Goal: Complete application form: Complete application form

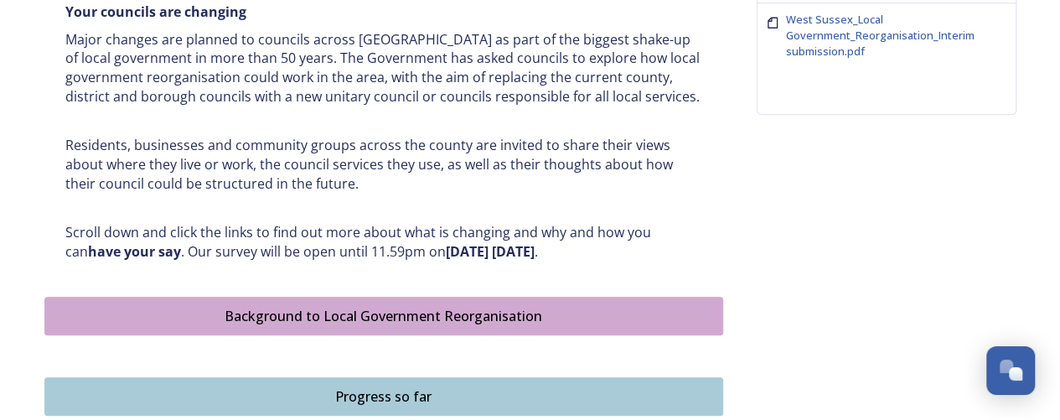
scroll to position [754, 0]
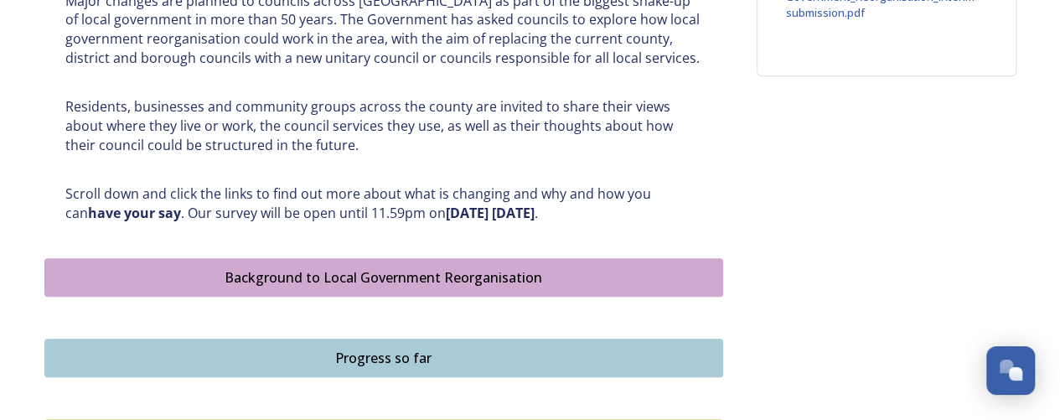
click at [459, 264] on button "Background to Local Government Reorganisation" at bounding box center [383, 277] width 679 height 39
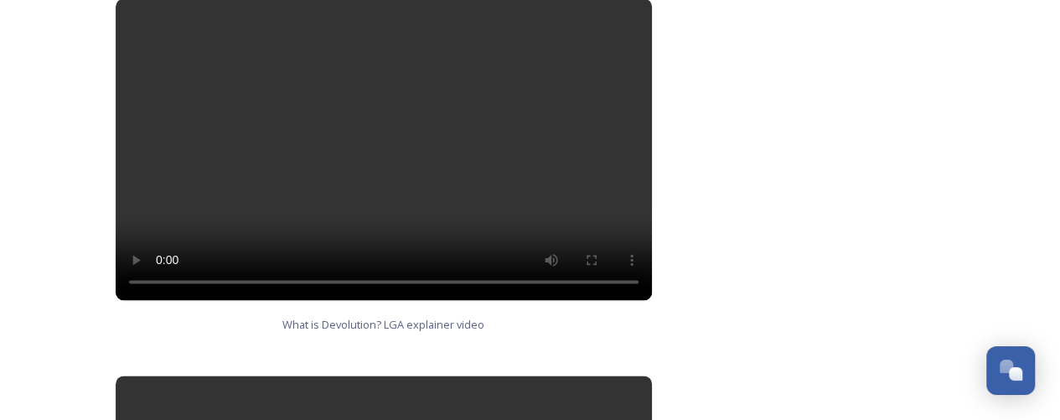
scroll to position [1034, 0]
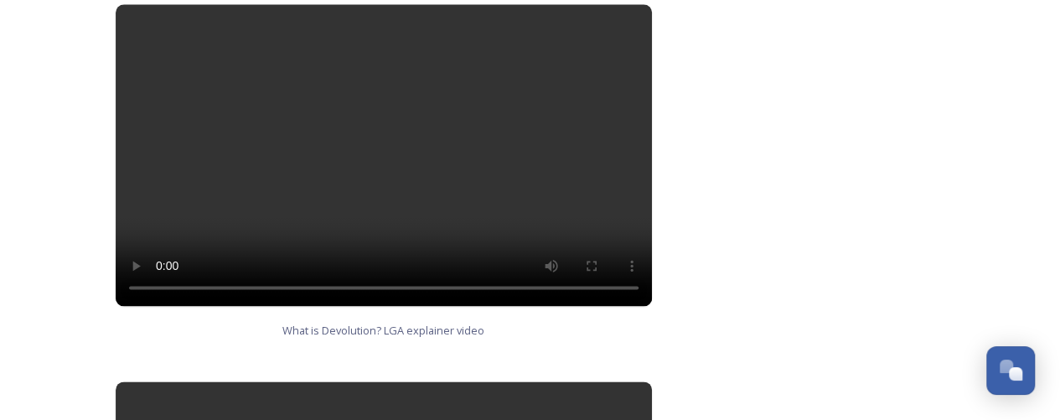
click at [768, 130] on div "Background to Local Government Reorganisation In West Sussex, we have a local g…" at bounding box center [530, 157] width 972 height 2124
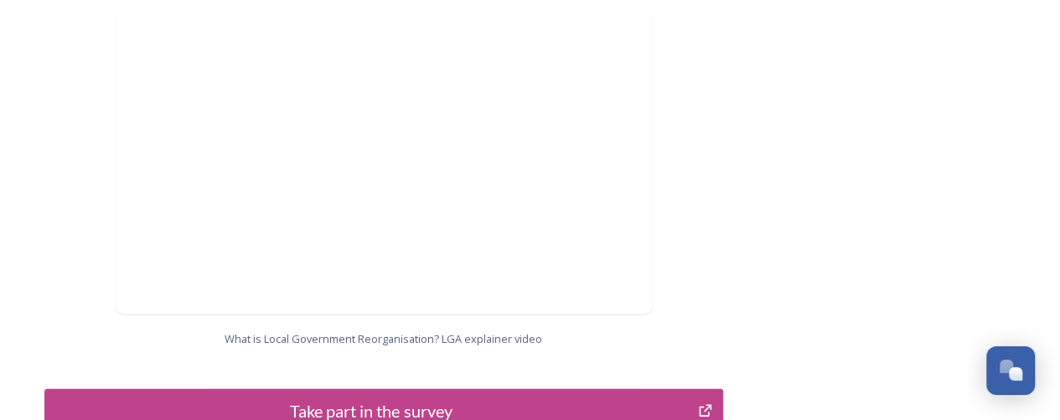
scroll to position [1956, 0]
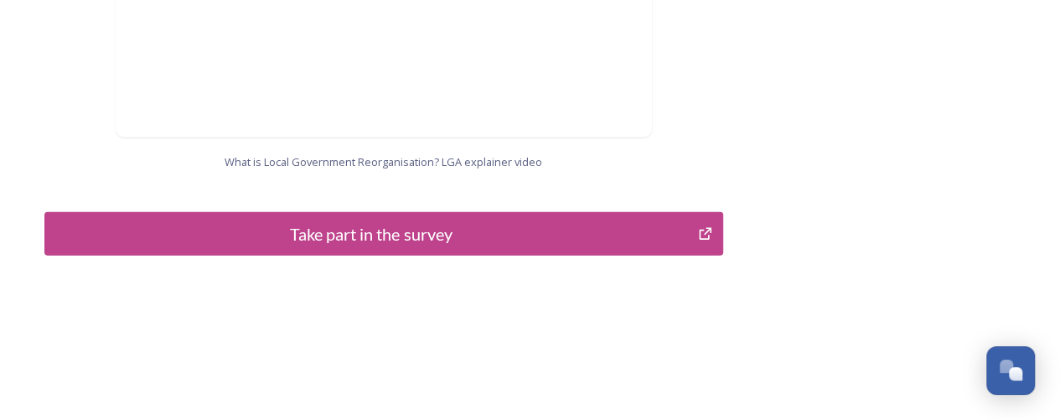
click at [349, 221] on div "Take part in the survey" at bounding box center [372, 233] width 636 height 25
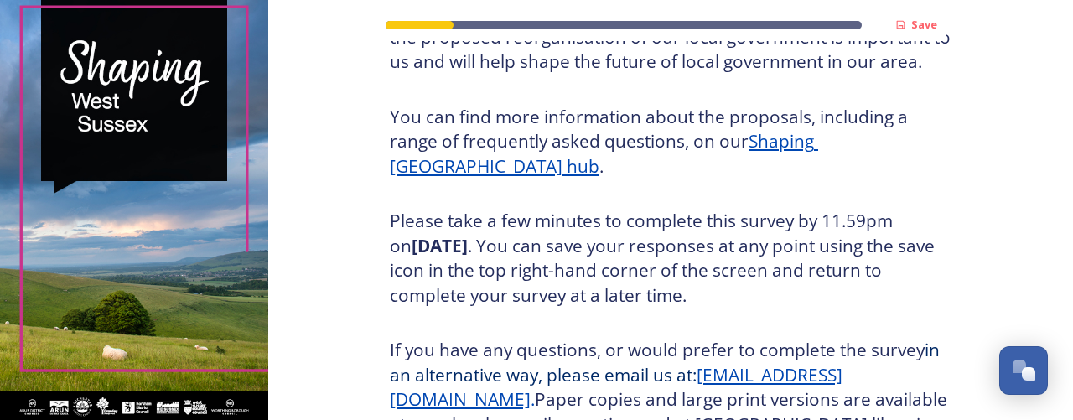
scroll to position [335, 0]
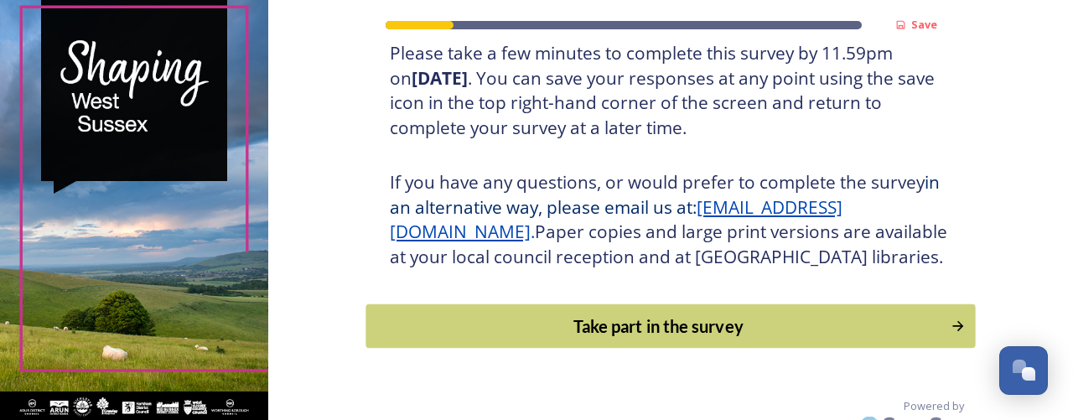
click at [667, 339] on div "Take part in the survey" at bounding box center [659, 326] width 567 height 25
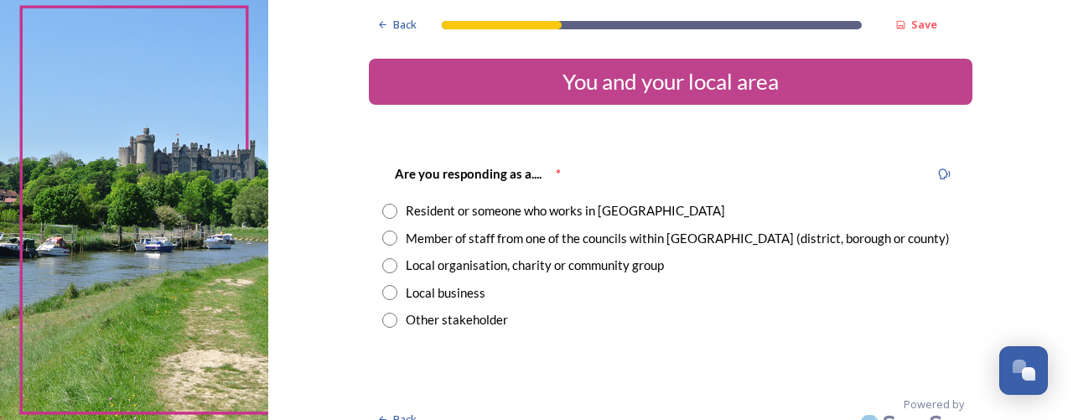
click at [386, 211] on input "radio" at bounding box center [389, 211] width 15 height 15
radio input "true"
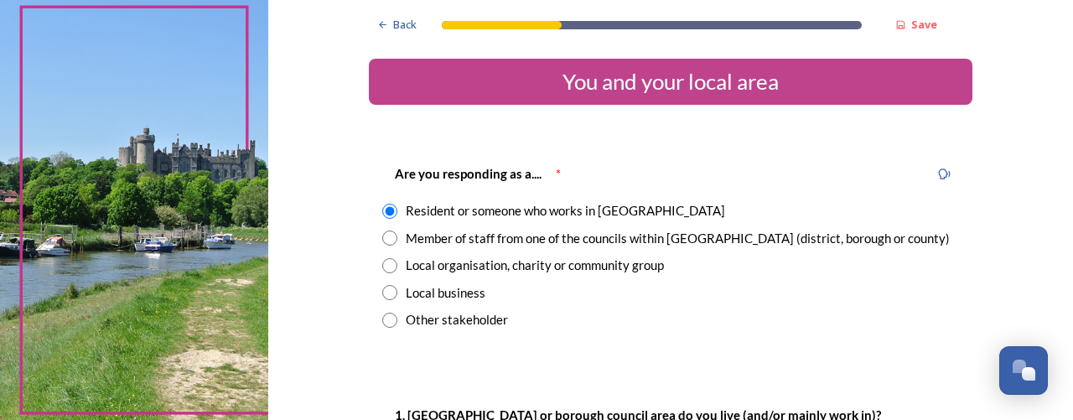
drag, startPoint x: 381, startPoint y: 236, endPoint x: 407, endPoint y: 296, distance: 65.4
click at [382, 236] on input "radio" at bounding box center [389, 238] width 15 height 15
radio input "true"
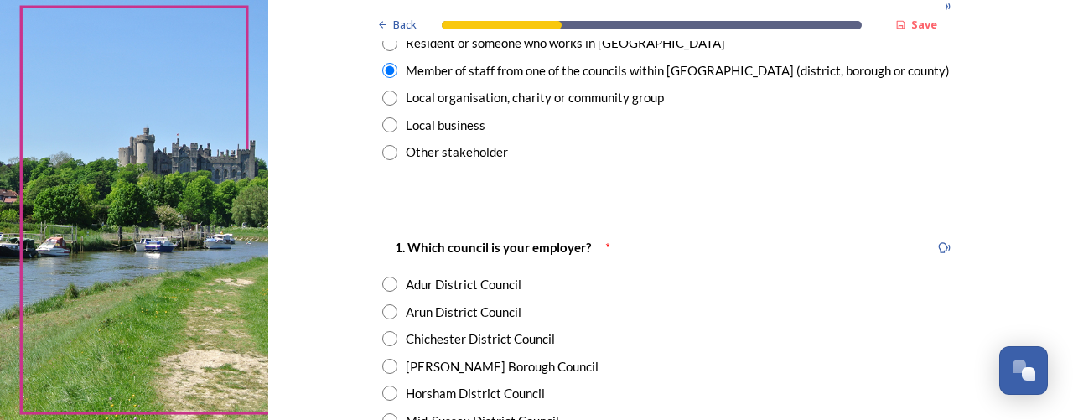
scroll to position [335, 0]
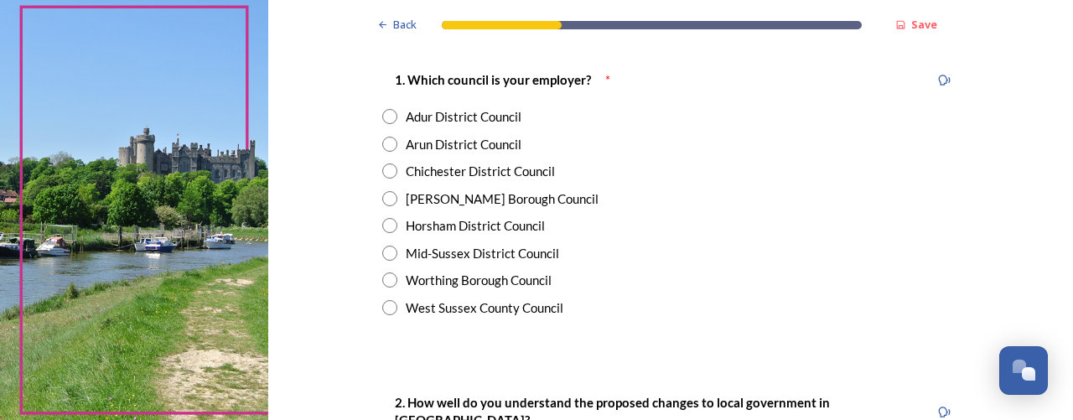
click at [382, 310] on input "radio" at bounding box center [389, 307] width 15 height 15
radio input "true"
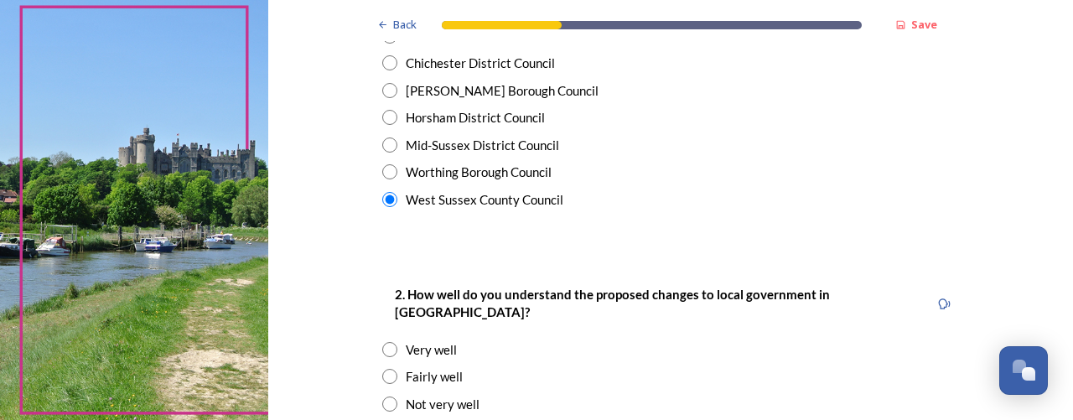
scroll to position [503, 0]
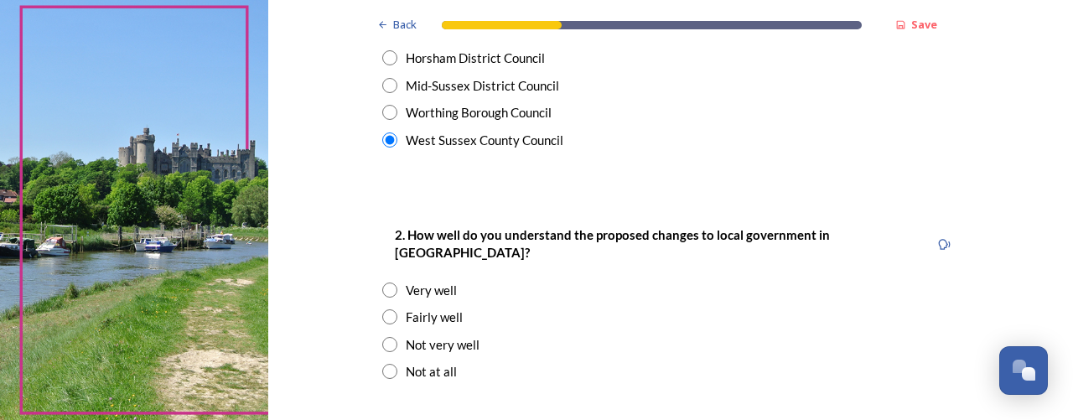
click at [389, 309] on input "radio" at bounding box center [389, 316] width 15 height 15
radio input "true"
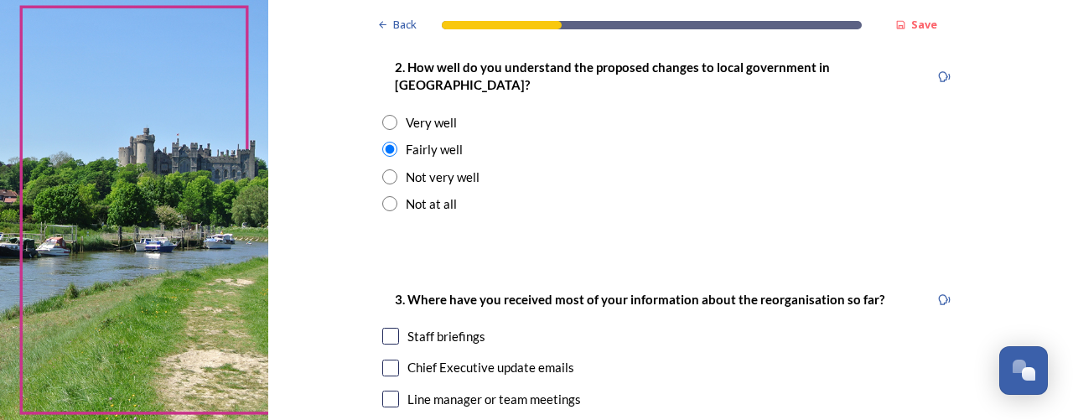
scroll to position [838, 0]
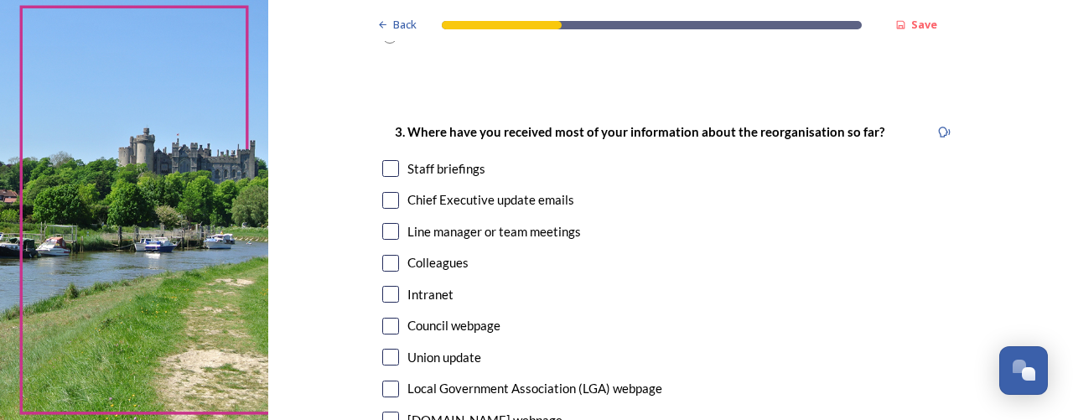
click at [385, 160] on input "checkbox" at bounding box center [390, 168] width 17 height 17
checkbox input "true"
click at [389, 192] on input "checkbox" at bounding box center [390, 200] width 17 height 17
checkbox input "true"
click at [384, 223] on input "checkbox" at bounding box center [390, 231] width 17 height 17
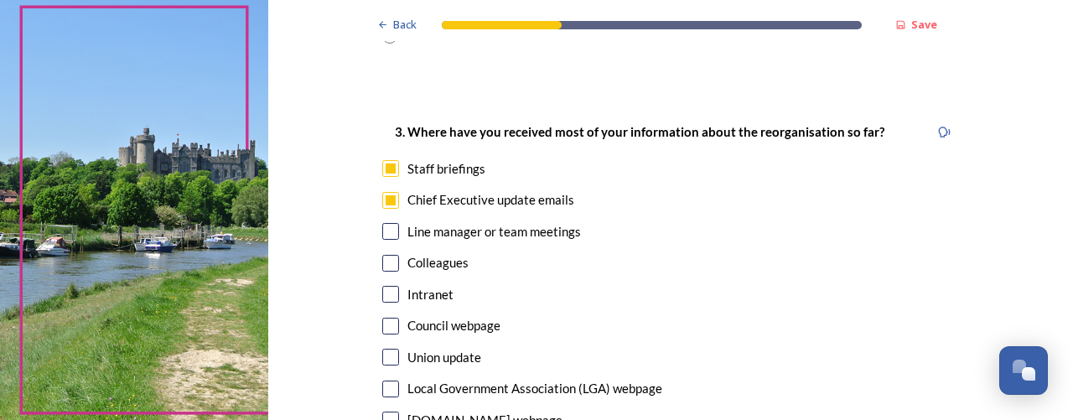
checkbox input "true"
click at [388, 255] on input "checkbox" at bounding box center [390, 263] width 17 height 17
checkbox input "true"
click at [388, 286] on input "checkbox" at bounding box center [390, 294] width 17 height 17
checkbox input "true"
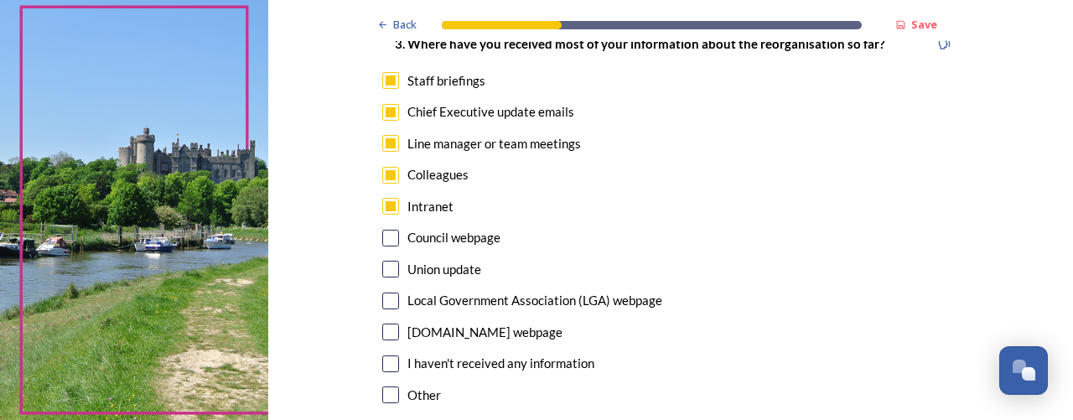
scroll to position [1006, 0]
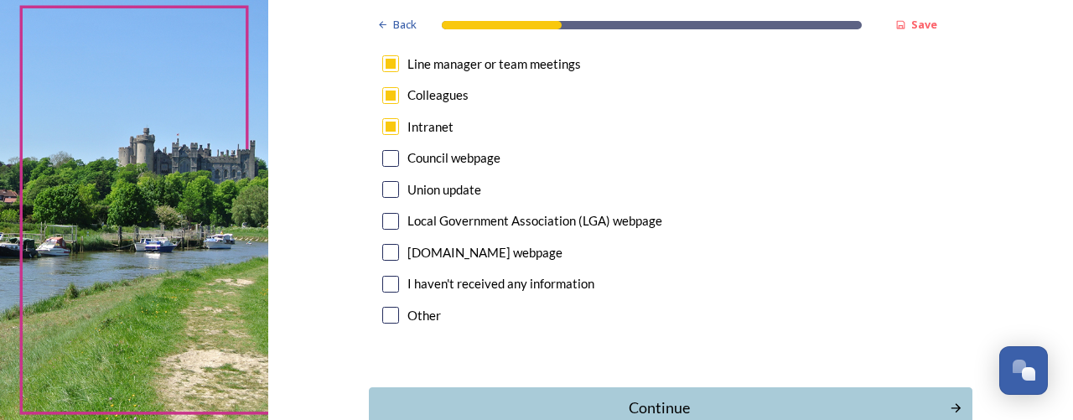
click at [382, 150] on input "checkbox" at bounding box center [390, 158] width 17 height 17
checkbox input "true"
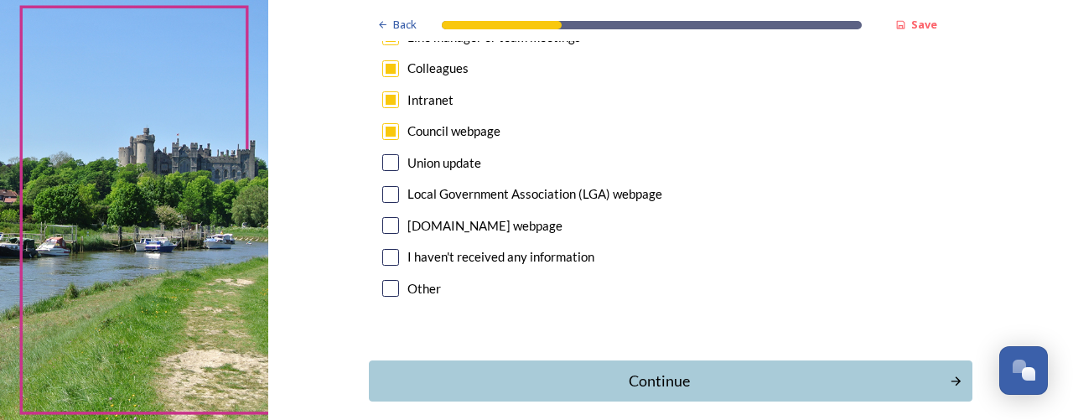
scroll to position [1093, 0]
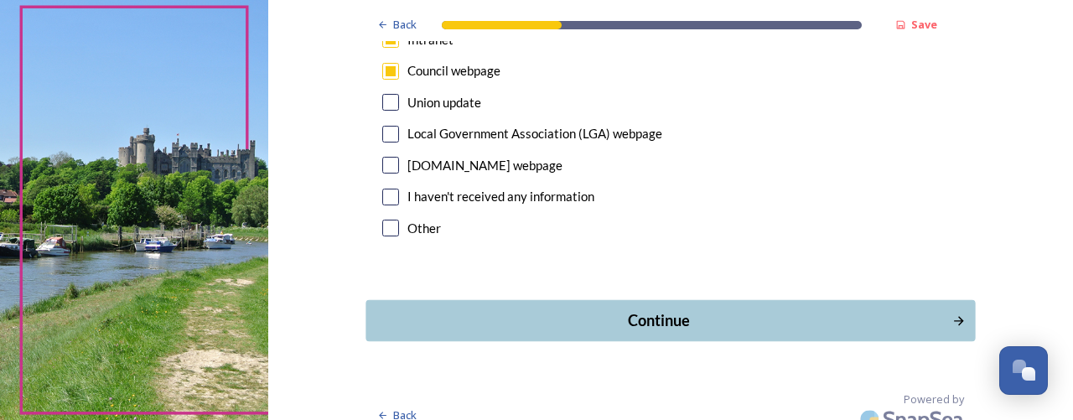
click at [669, 309] on div "Continue" at bounding box center [660, 320] width 568 height 23
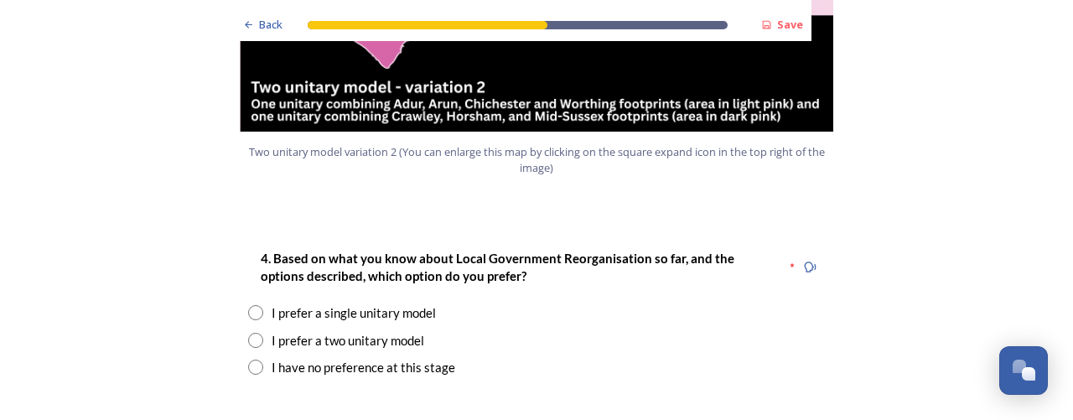
scroll to position [2180, 0]
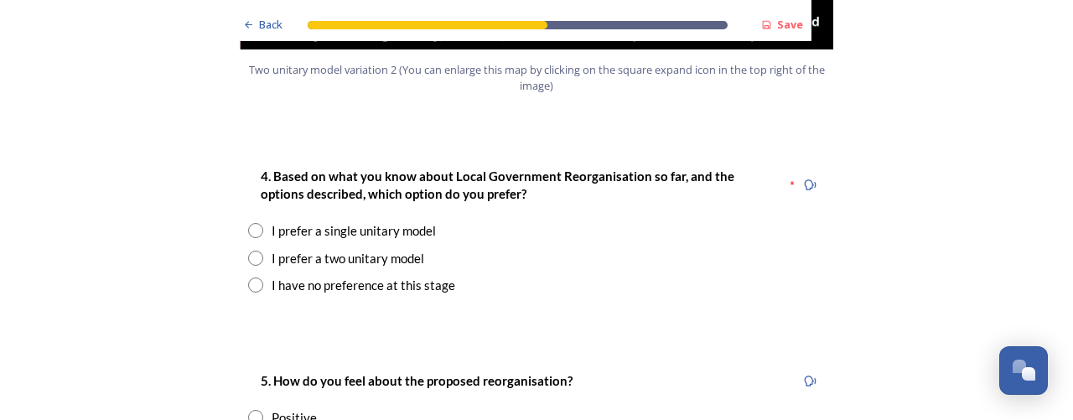
click at [248, 223] on input "radio" at bounding box center [255, 230] width 15 height 15
radio input "true"
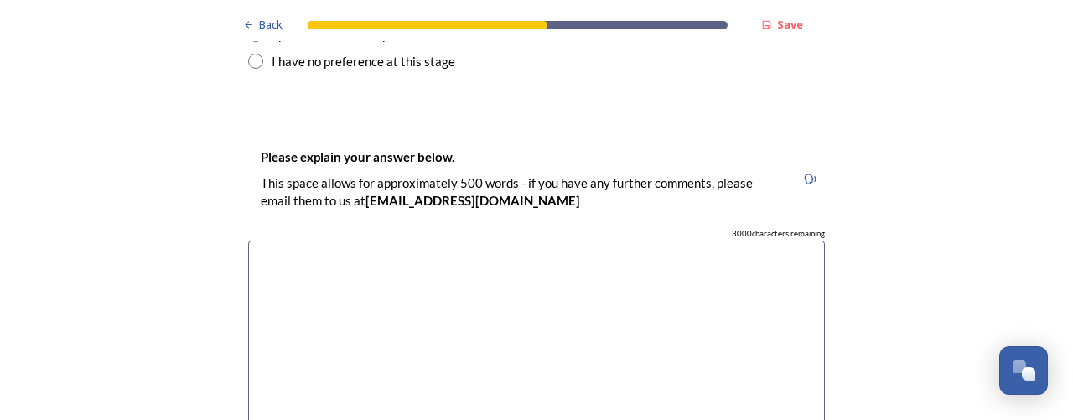
scroll to position [2431, 0]
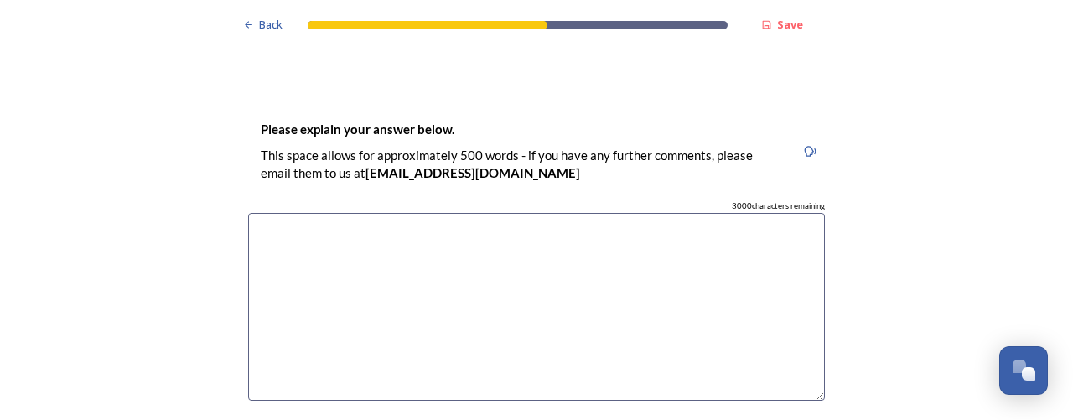
click at [421, 213] on textarea at bounding box center [536, 307] width 577 height 189
click at [258, 213] on textarea "A single unitary" at bounding box center [536, 307] width 577 height 189
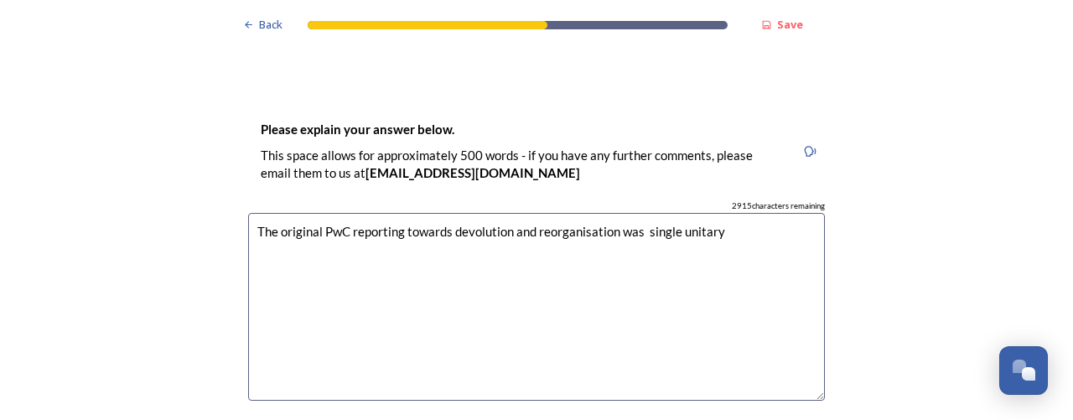
click at [547, 213] on textarea "The original PwC reporting towards devolution and reorganisation was single uni…" at bounding box center [536, 307] width 577 height 189
click at [646, 213] on textarea "The original PwC reporting towards devolution and re-organisation was single un…" at bounding box center [536, 307] width 577 height 189
click at [443, 213] on textarea "The original PwC reporting towards devolution and re-organisation was to save m…" at bounding box center [536, 307] width 577 height 189
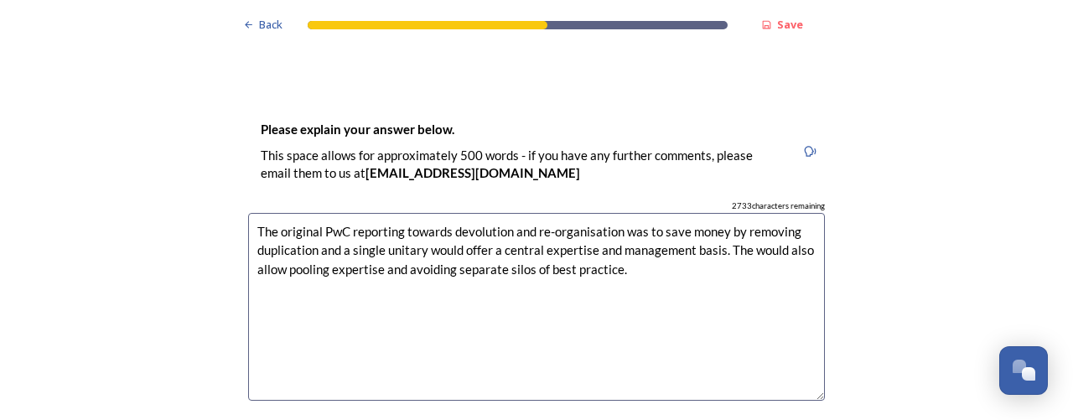
click at [542, 220] on textarea "The original PwC reporting towards devolution and re-organisation was to save m…" at bounding box center [536, 307] width 577 height 189
click at [656, 216] on textarea "The original PwC reporting towards devolution and re-organisation was to save m…" at bounding box center [536, 307] width 577 height 189
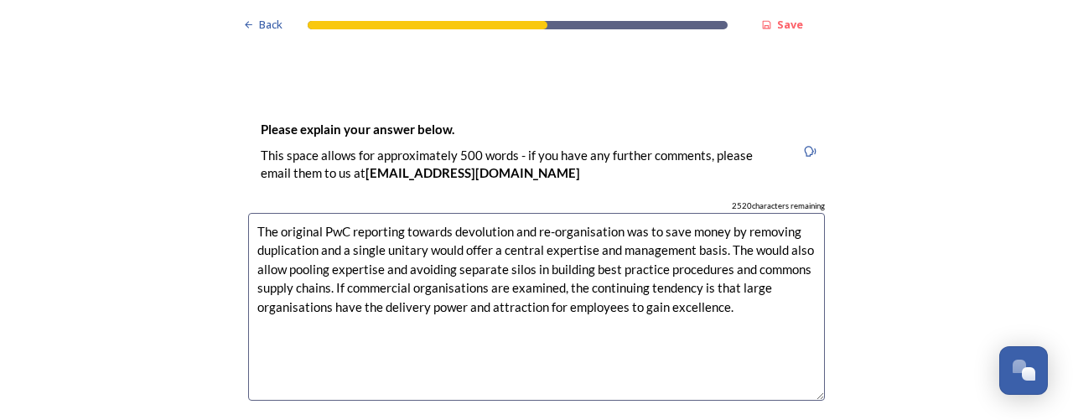
click at [397, 213] on textarea "The original PwC reporting towards devolution and re-organisation was to save m…" at bounding box center [536, 307] width 577 height 189
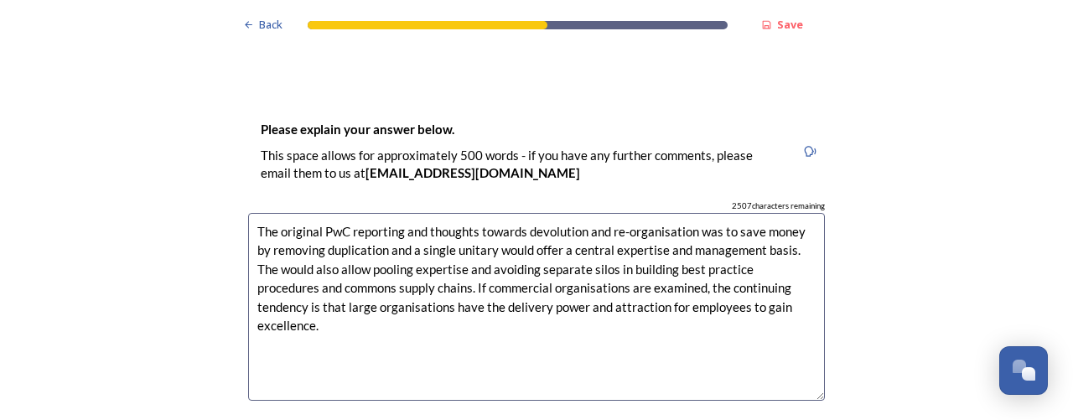
click at [407, 213] on textarea "The original PwC reporting and thoughts towards devolution and re-organisation …" at bounding box center [536, 307] width 577 height 189
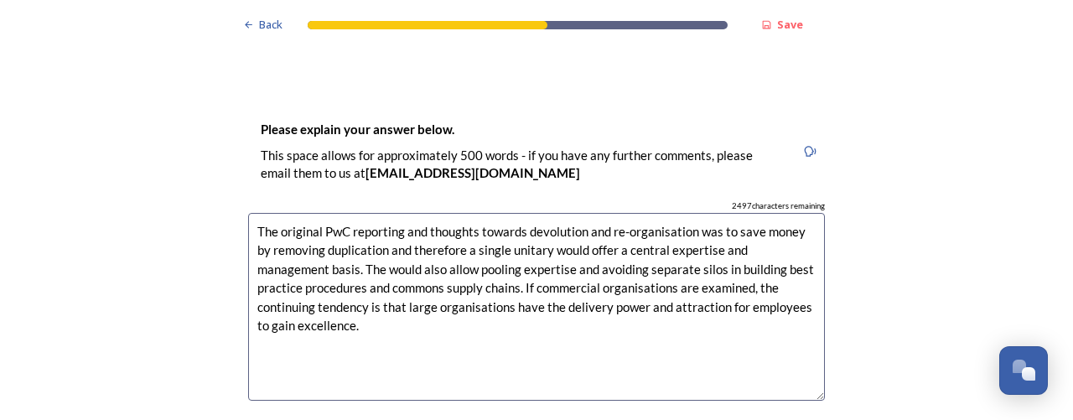
click at [584, 213] on textarea "The original PwC reporting and thoughts towards devolution and re-organisation …" at bounding box center [536, 307] width 577 height 189
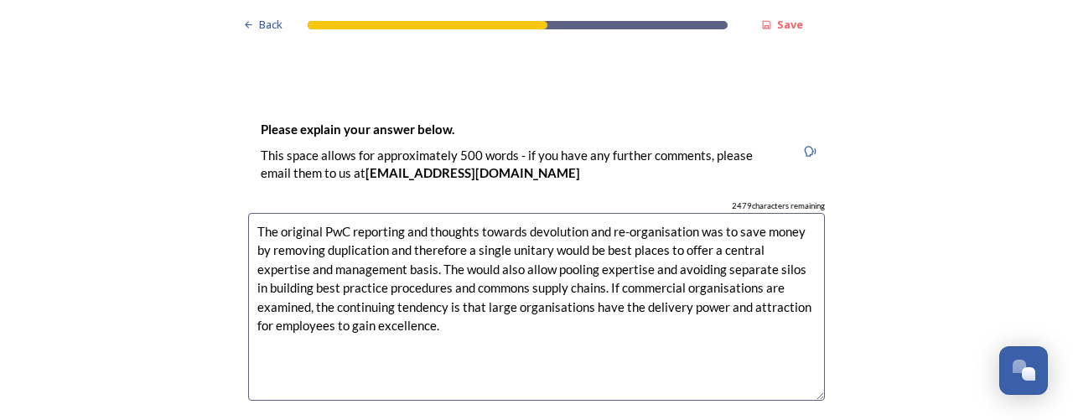
click at [711, 213] on textarea "The original PwC reporting and thoughts towards devolution and re-organisation …" at bounding box center [536, 307] width 577 height 189
click at [428, 220] on textarea "The original PwC reporting and thoughts towards devolution and re-organisation …" at bounding box center [536, 307] width 577 height 189
click at [424, 220] on textarea "The original PwC reporting and thoughts towards devolution and re-organisation …" at bounding box center [536, 307] width 577 height 189
click at [689, 221] on textarea "The original PwC reporting and thoughts towards devolution and re-organisation …" at bounding box center [536, 307] width 577 height 189
click at [785, 222] on textarea "The original PwC reporting and thoughts towards devolution and re-organisation …" at bounding box center [536, 307] width 577 height 189
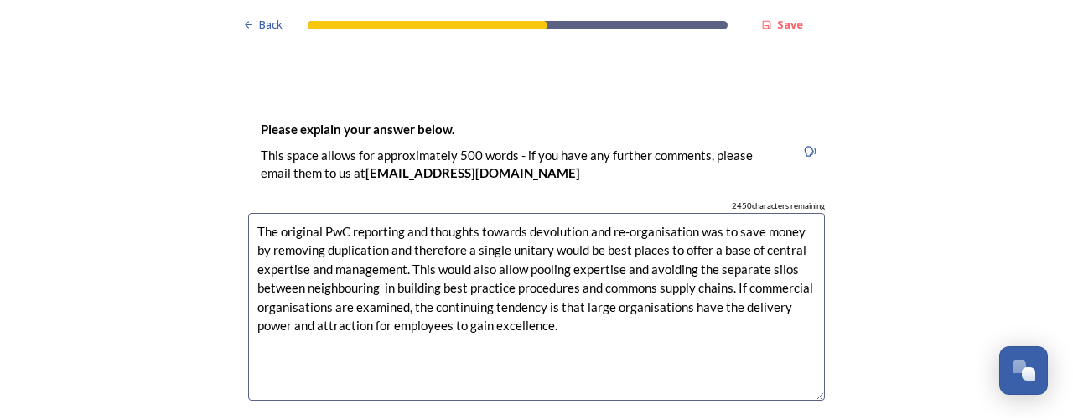
drag, startPoint x: 336, startPoint y: 243, endPoint x: 72, endPoint y: 205, distance: 266.8
click at [72, 205] on div "Back Save Prioritising future services As explained on our Shaping West Sussex …" at bounding box center [536, 295] width 1073 height 5453
click at [376, 236] on textarea "The original PwC reporting and thoughts towards devolution and re-organisation …" at bounding box center [536, 307] width 577 height 189
drag, startPoint x: 339, startPoint y: 237, endPoint x: 130, endPoint y: 217, distance: 209.7
click at [130, 217] on div "Back Save Prioritising future services As explained on our Shaping West Sussex …" at bounding box center [536, 295] width 1073 height 5453
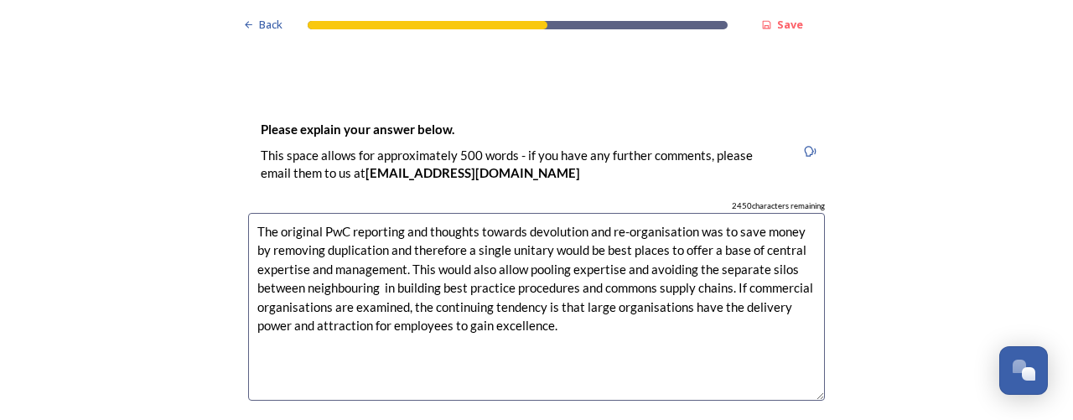
click at [376, 238] on textarea "The original PwC reporting and thoughts towards devolution and re-organisation …" at bounding box center [536, 307] width 577 height 189
click at [372, 242] on textarea "The original PwC reporting and thoughts towards devolution and re-organisation …" at bounding box center [536, 307] width 577 height 189
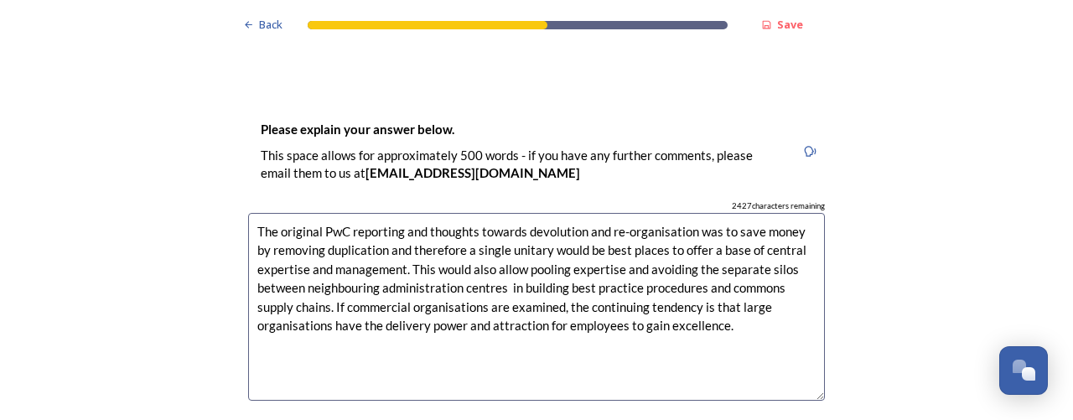
drag, startPoint x: 776, startPoint y: 241, endPoint x: 920, endPoint y: 234, distance: 144.3
click at [778, 241] on textarea "The original PwC reporting and thoughts towards devolution and re-organisation …" at bounding box center [536, 307] width 577 height 189
click at [350, 272] on textarea "The original PwC reporting and thoughts towards devolution and re-organisation …" at bounding box center [536, 307] width 577 height 189
click at [658, 278] on textarea "The original PwC reporting and thoughts towards devolution and re-organisation …" at bounding box center [536, 307] width 577 height 189
drag, startPoint x: 808, startPoint y: 274, endPoint x: 1072, endPoint y: 286, distance: 264.3
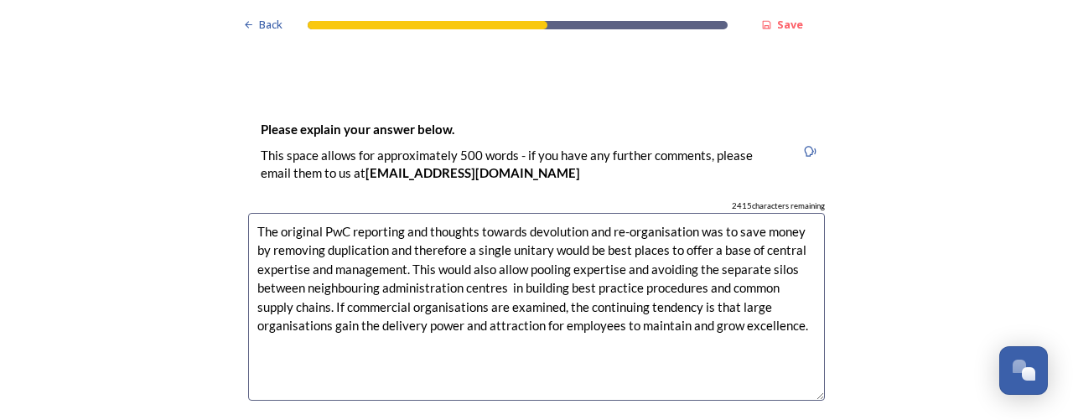
click at [809, 276] on textarea "The original PwC reporting and thoughts towards devolution and re-organisation …" at bounding box center [536, 307] width 577 height 189
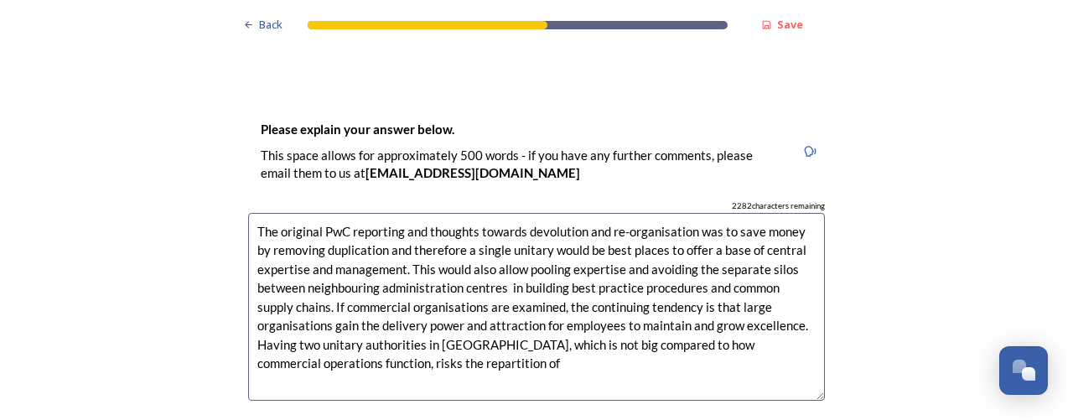
drag, startPoint x: 384, startPoint y: 318, endPoint x: 620, endPoint y: 329, distance: 235.9
click at [630, 329] on textarea "The original PwC reporting and thoughts towards devolution and re-organisation …" at bounding box center [536, 307] width 577 height 189
click at [429, 312] on textarea "The original PwC reporting and thoughts towards devolution and re-organisation …" at bounding box center [536, 307] width 577 height 189
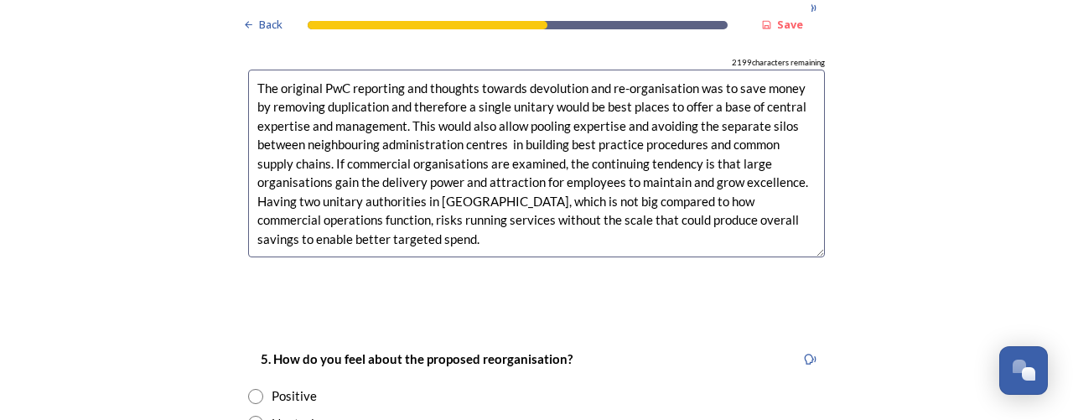
scroll to position [2694, 0]
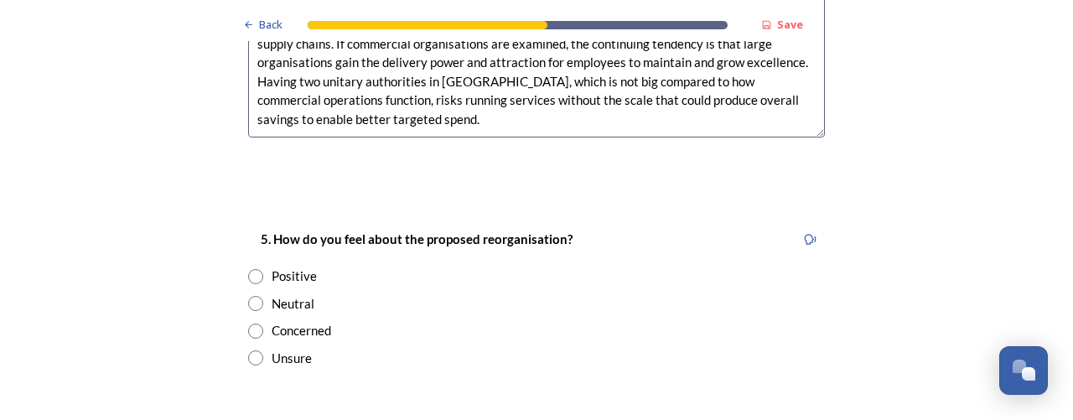
type textarea "The original PwC reporting and thoughts towards devolution and re-organisation …"
click at [248, 269] on input "radio" at bounding box center [255, 276] width 15 height 15
radio input "true"
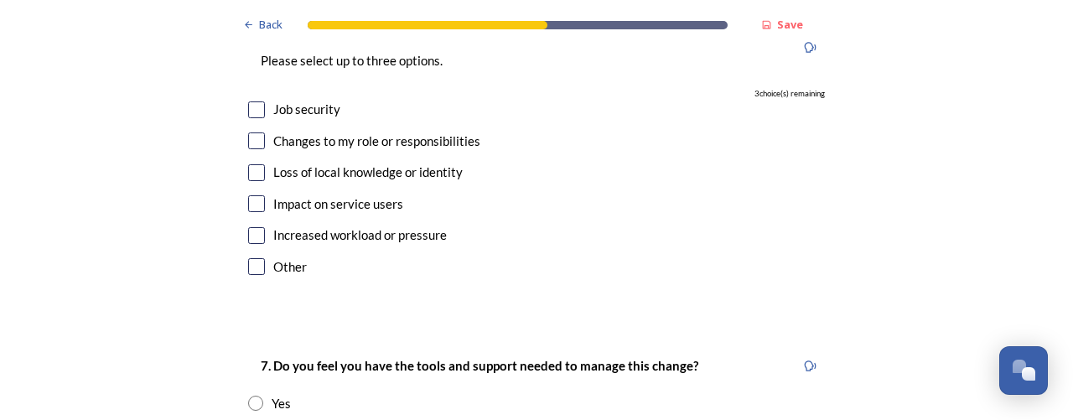
scroll to position [3030, 0]
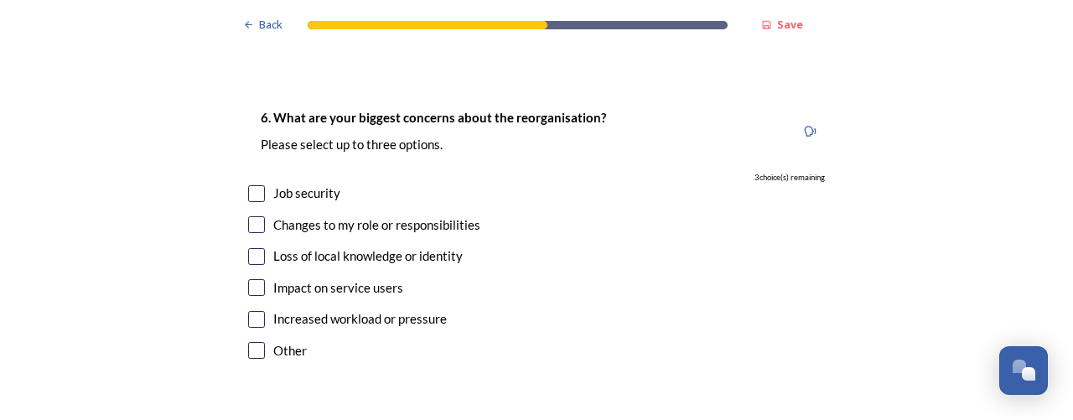
click at [248, 342] on input "checkbox" at bounding box center [256, 350] width 17 height 17
checkbox input "true"
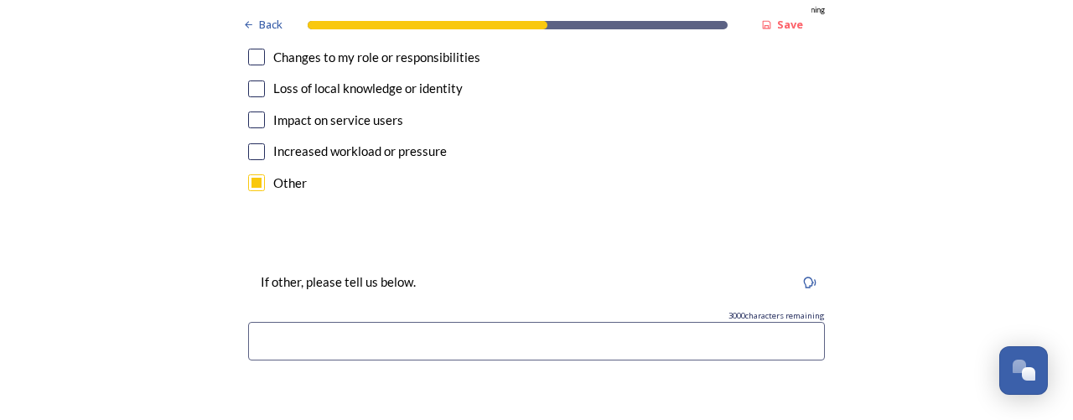
click at [360, 322] on input at bounding box center [536, 341] width 577 height 39
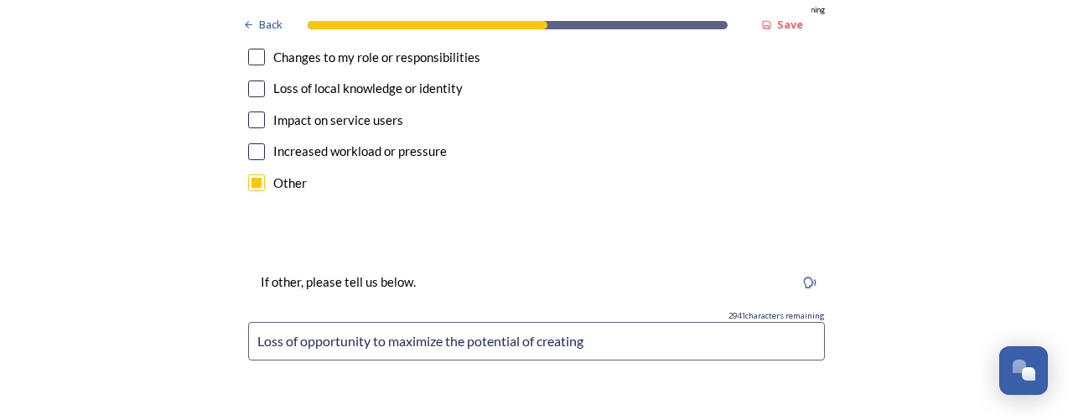
click at [368, 322] on input "Loss of opportunity to maximize the potential of creating" at bounding box center [536, 341] width 577 height 39
click at [382, 322] on input "Loss of opportunity to maximize the potential of creating" at bounding box center [536, 341] width 577 height 39
drag, startPoint x: 637, startPoint y: 291, endPoint x: 878, endPoint y: 279, distance: 240.9
click at [636, 322] on input "Loss of opportunity to develop maximize the potential of creating" at bounding box center [536, 341] width 577 height 39
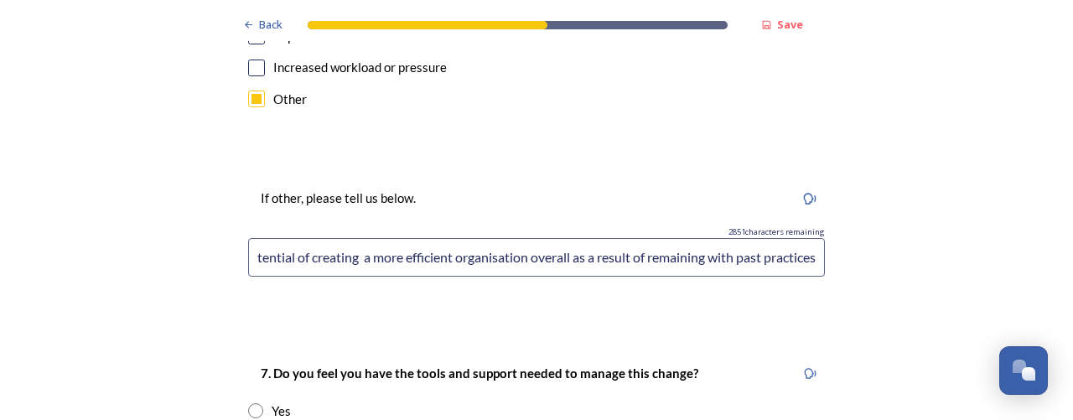
scroll to position [3365, 0]
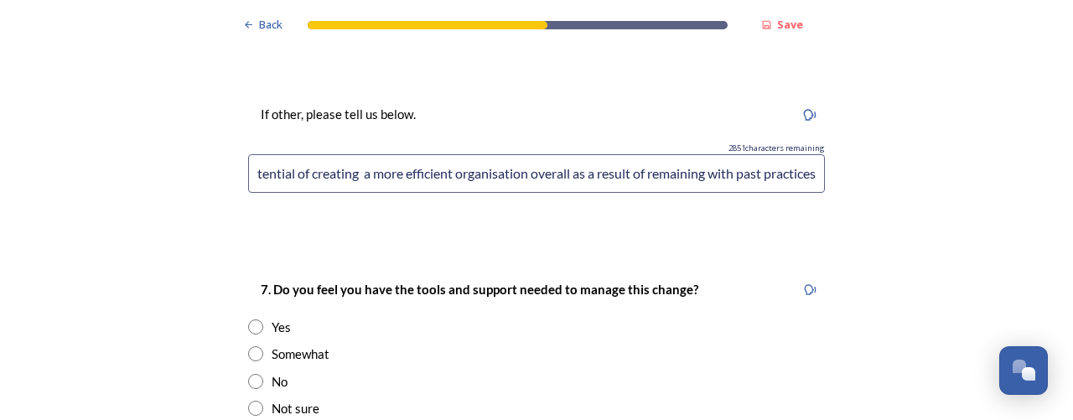
type input "Loss of opportunity to develop maximize the potential of creating a more effici…"
drag, startPoint x: 254, startPoint y: 277, endPoint x: 325, endPoint y: 277, distance: 71.3
click at [252, 319] on input "radio" at bounding box center [255, 326] width 15 height 15
radio input "true"
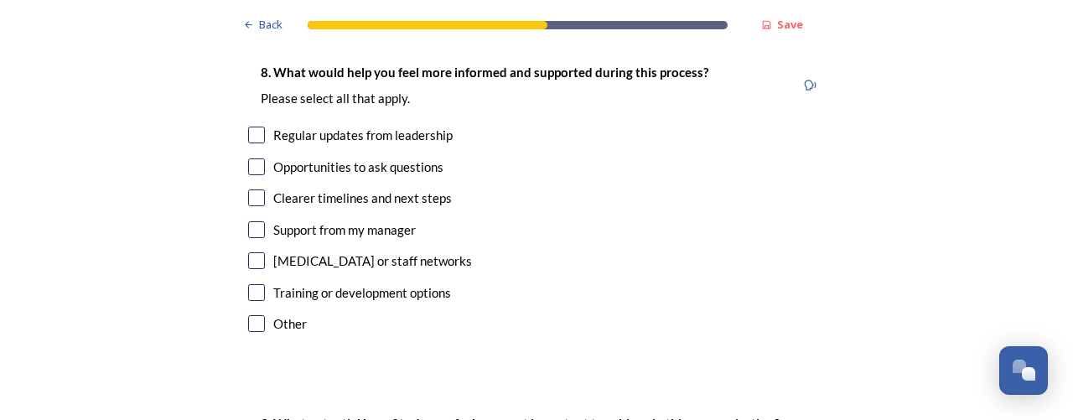
scroll to position [3700, 0]
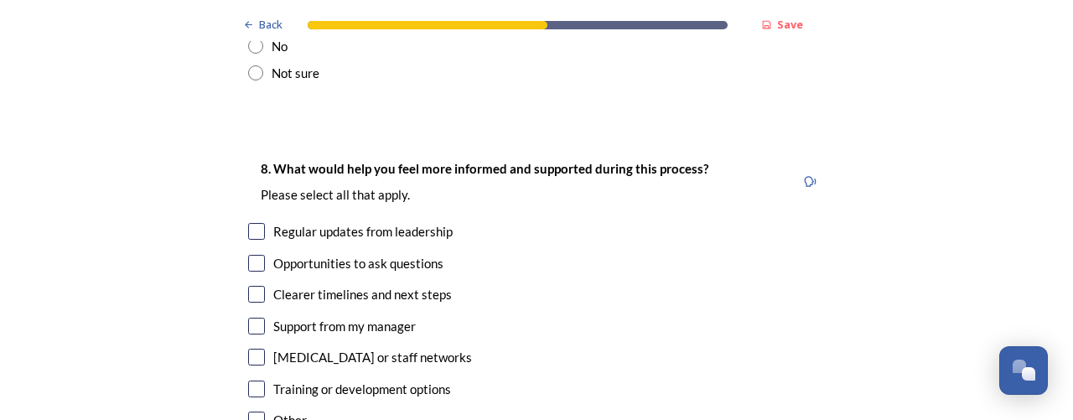
click at [257, 412] on input "checkbox" at bounding box center [256, 420] width 17 height 17
checkbox input "true"
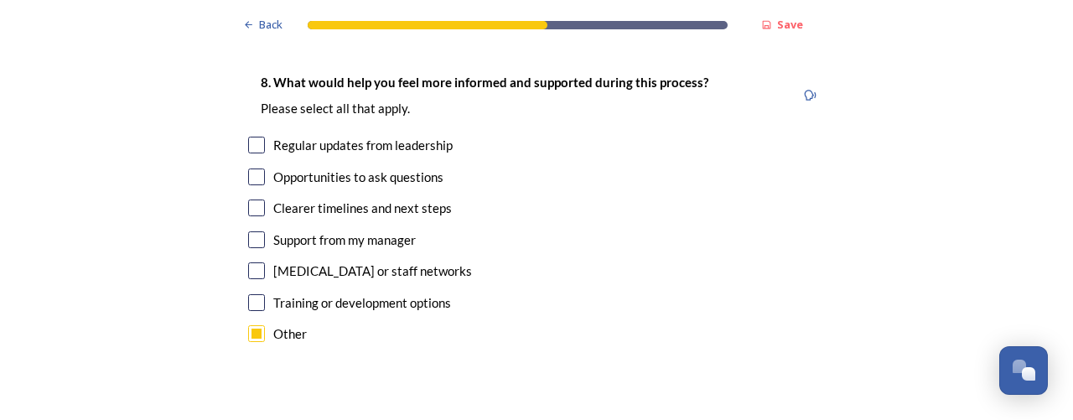
scroll to position [3868, 0]
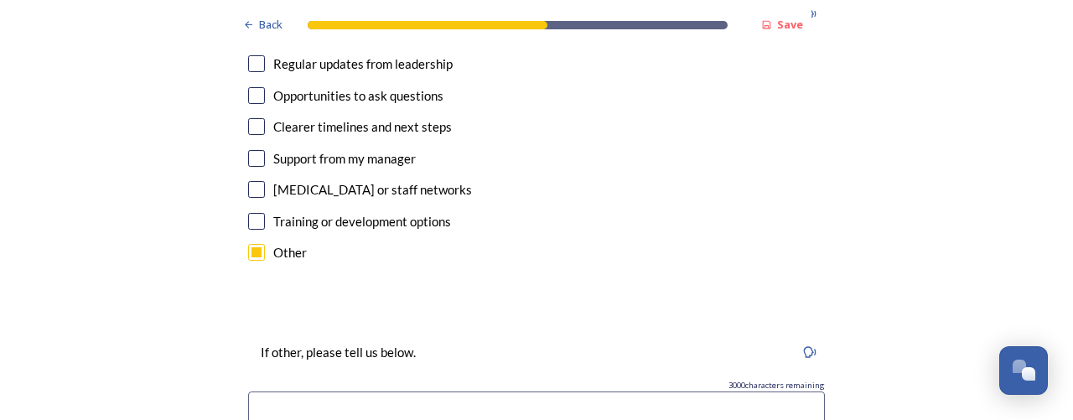
click at [315, 391] on input at bounding box center [536, 410] width 577 height 39
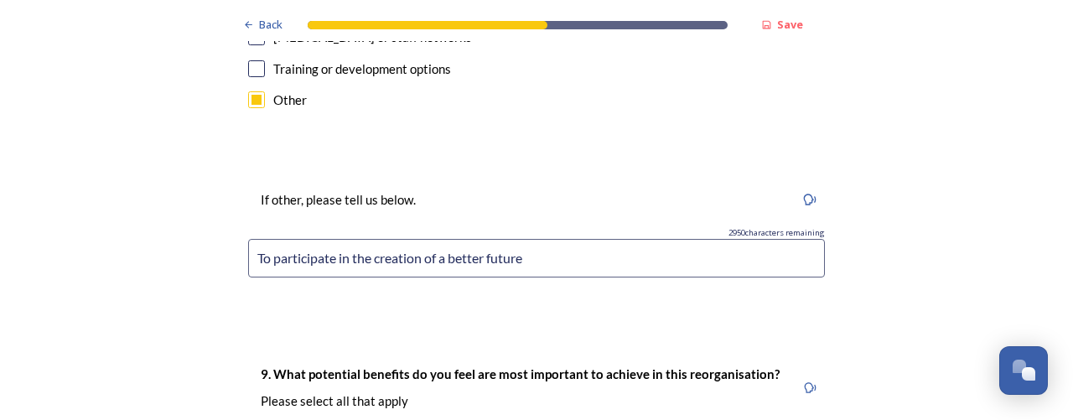
scroll to position [3952, 0]
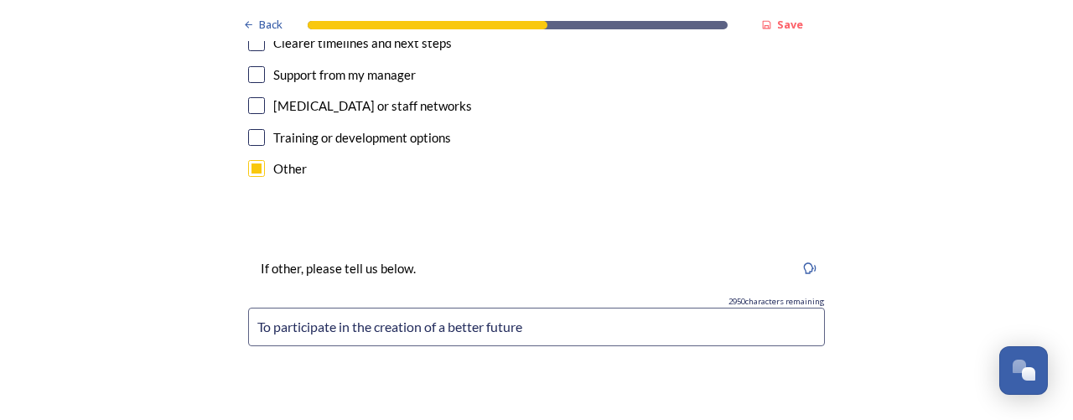
click at [420, 308] on input "To participate in the creation of a better future" at bounding box center [536, 327] width 577 height 39
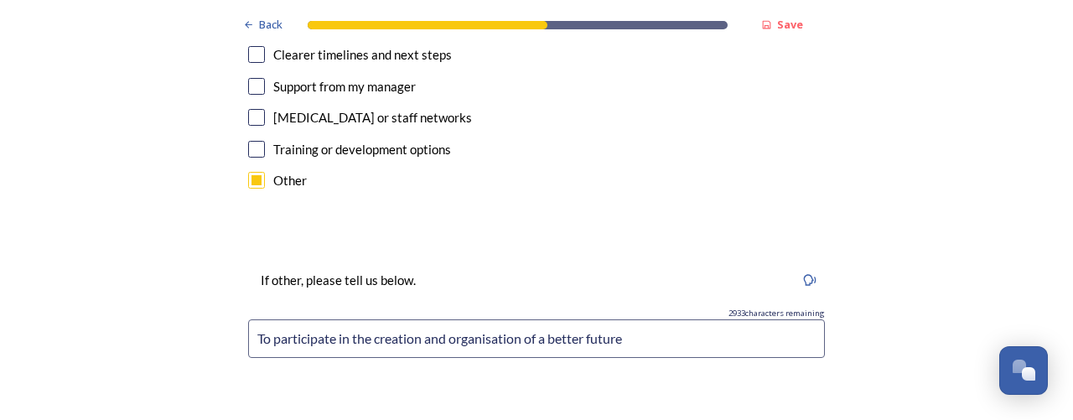
scroll to position [4036, 0]
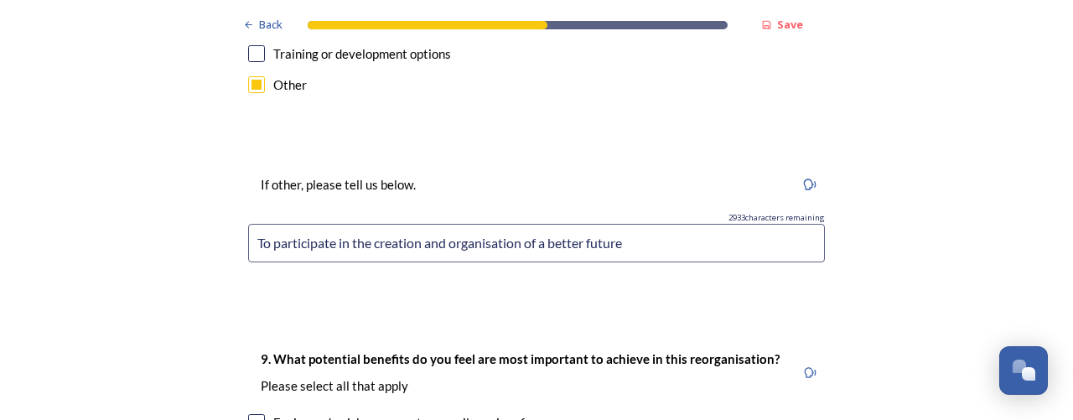
click at [266, 224] on input "To participate in the creation and organisation of a better future" at bounding box center [536, 243] width 577 height 39
drag, startPoint x: 255, startPoint y: 194, endPoint x: 300, endPoint y: 190, distance: 45.4
click at [255, 224] on input "To participate in the creation and organisation of a better future" at bounding box center [536, 243] width 577 height 39
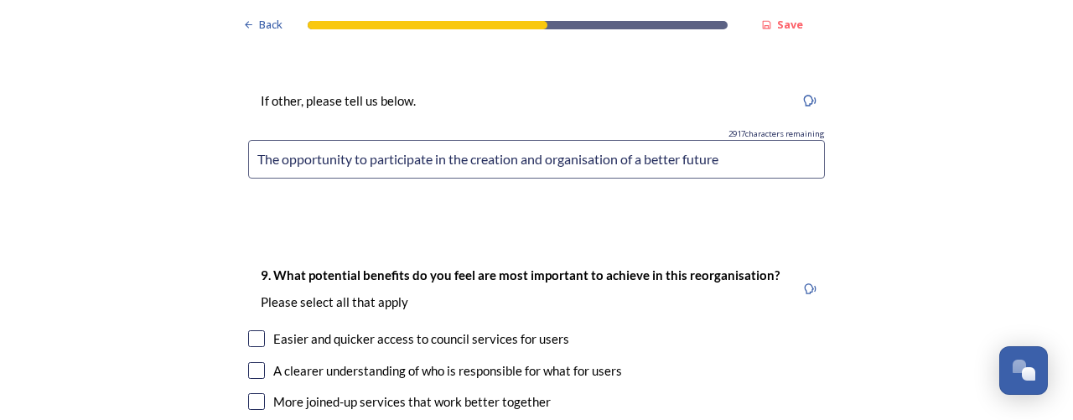
scroll to position [4287, 0]
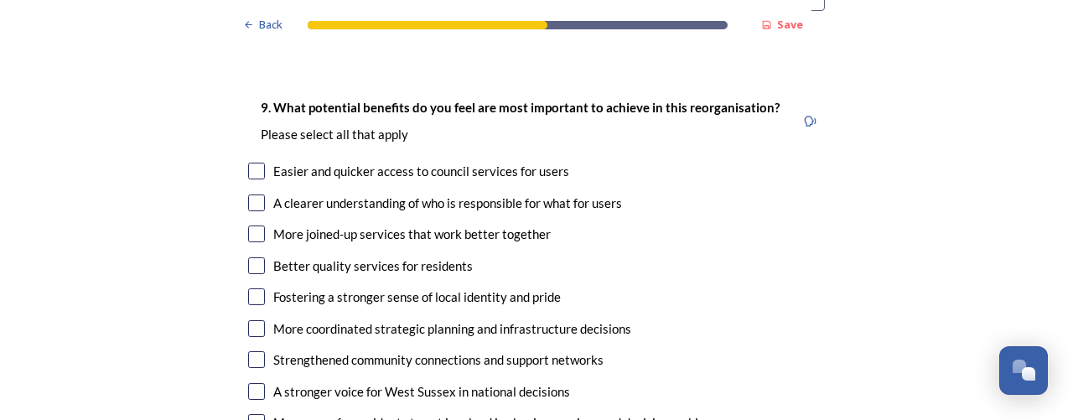
type input "The opportunity to participate in the creation and organisation of a better fut…"
click at [241, 121] on div "9. What potential benefits do you feel are most important to achieve in this re…" at bounding box center [537, 313] width 604 height 467
click at [248, 163] on input "checkbox" at bounding box center [256, 171] width 17 height 17
checkbox input "true"
click at [253, 194] on input "checkbox" at bounding box center [256, 202] width 17 height 17
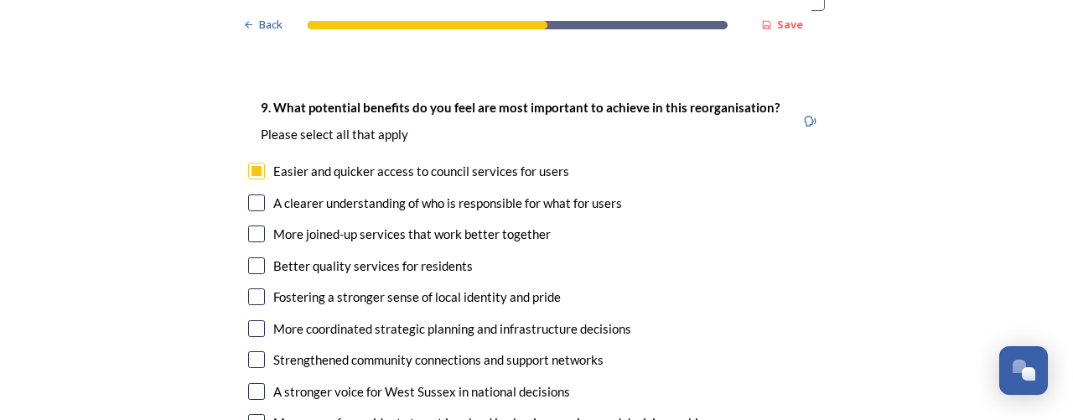
checkbox input "true"
click at [273, 225] on div "More joined-up services that work better together" at bounding box center [411, 234] width 277 height 19
checkbox input "true"
click at [249, 257] on input "checkbox" at bounding box center [256, 265] width 17 height 17
checkbox input "true"
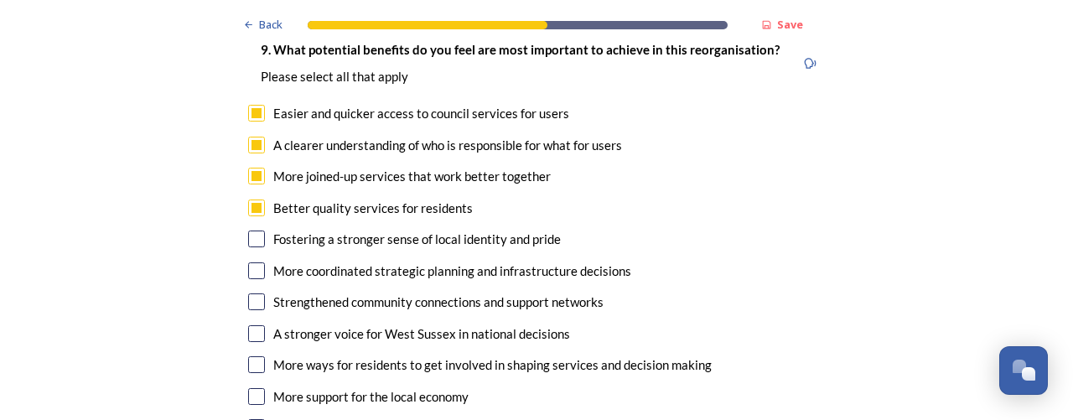
scroll to position [4371, 0]
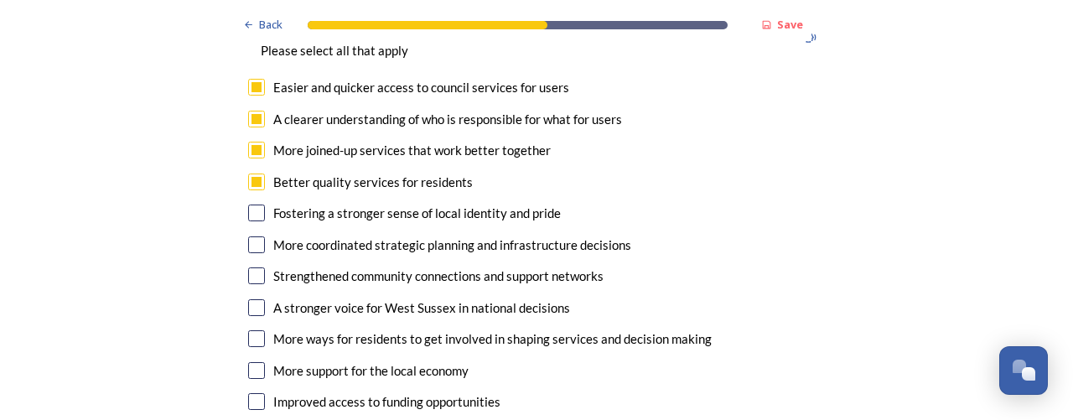
click at [251, 236] on input "checkbox" at bounding box center [256, 244] width 17 height 17
checkbox input "true"
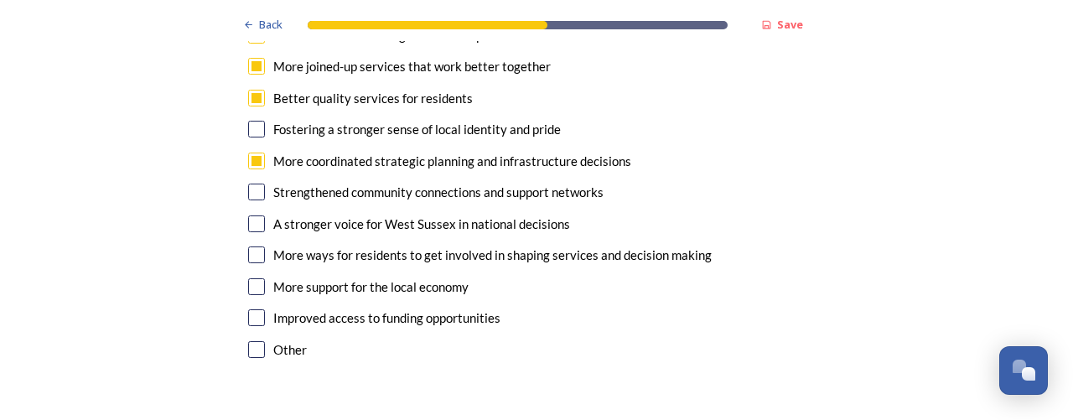
click at [248, 278] on input "checkbox" at bounding box center [256, 286] width 17 height 17
checkbox input "true"
click at [256, 309] on input "checkbox" at bounding box center [256, 317] width 17 height 17
checkbox input "true"
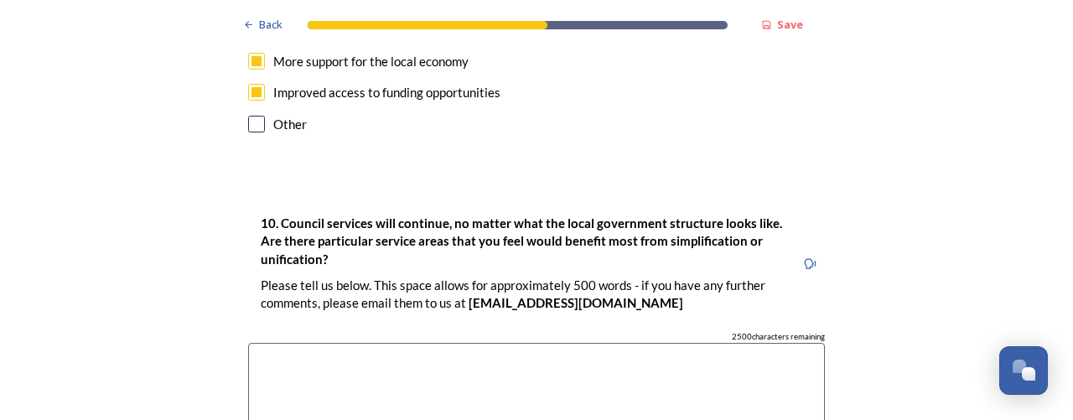
scroll to position [4706, 0]
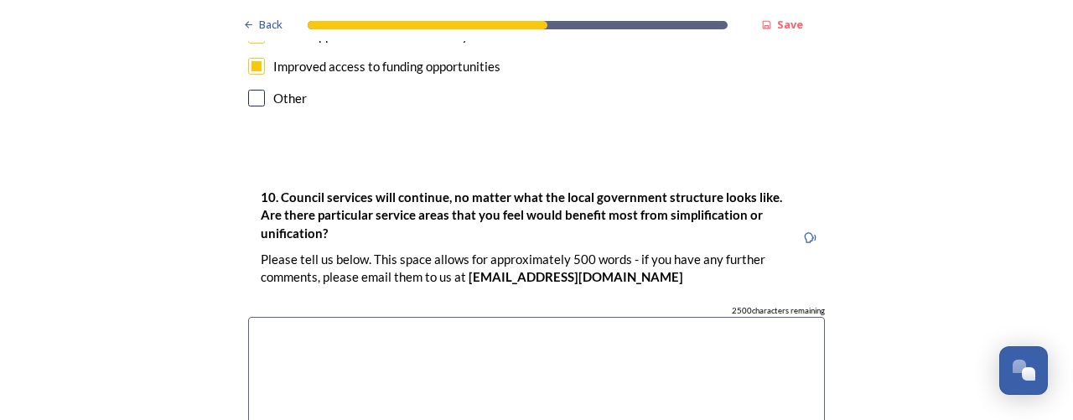
click at [348, 317] on textarea at bounding box center [536, 411] width 577 height 189
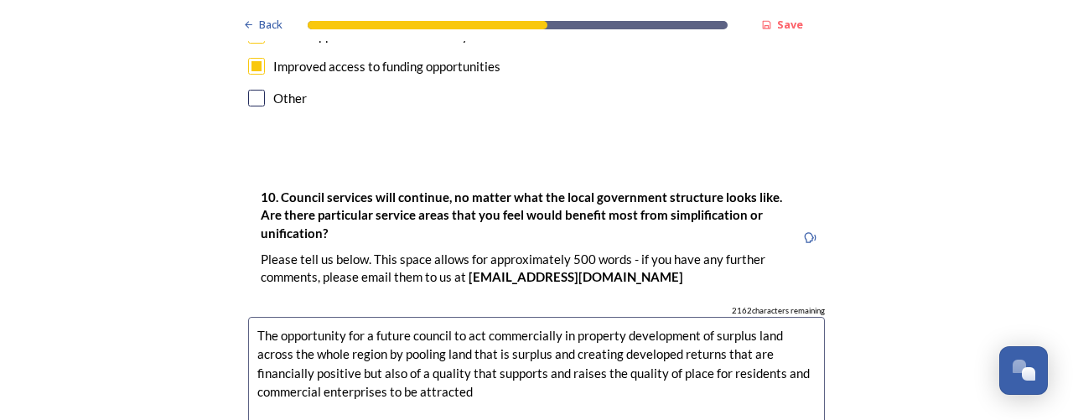
click at [568, 317] on textarea "The opportunity for a future council to act commercially in property developmen…" at bounding box center [536, 411] width 577 height 189
click at [728, 317] on textarea "The opportunity for a future council to act commercially in the property develo…" at bounding box center [536, 411] width 577 height 189
drag, startPoint x: 589, startPoint y: 283, endPoint x: 536, endPoint y: 306, distance: 58.2
click at [583, 317] on textarea "The opportunity for a future council to act commercially in the property develo…" at bounding box center [536, 411] width 577 height 189
click at [765, 317] on textarea "The opportunity for a future council to act commercially in property developmen…" at bounding box center [536, 411] width 577 height 189
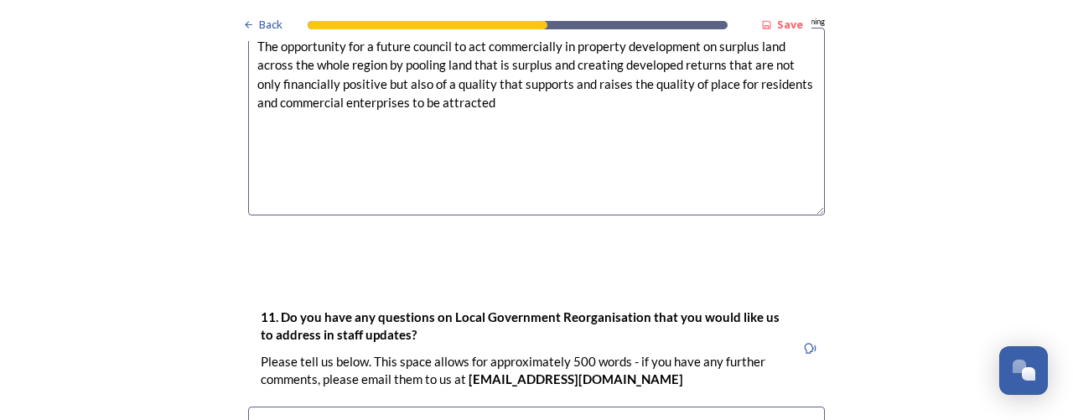
scroll to position [5163, 0]
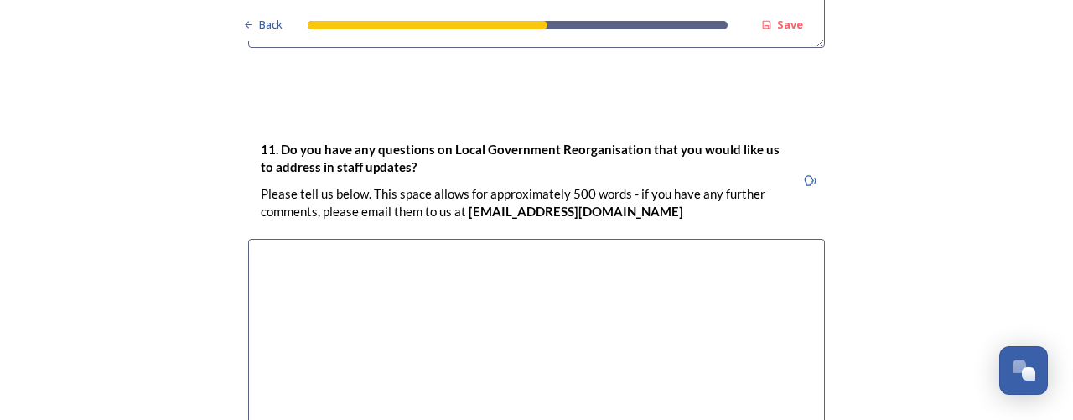
type textarea "The opportunity for a future council to act commercially in property developmen…"
click at [294, 239] on textarea at bounding box center [536, 333] width 577 height 189
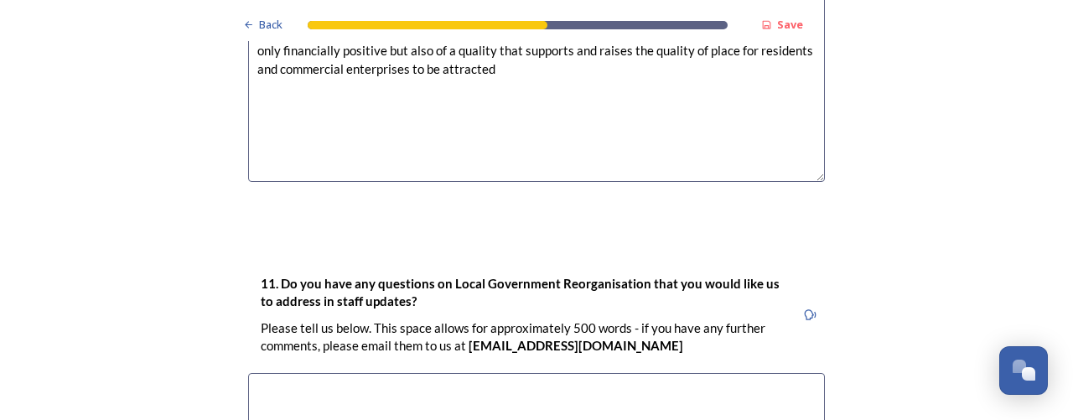
scroll to position [5079, 0]
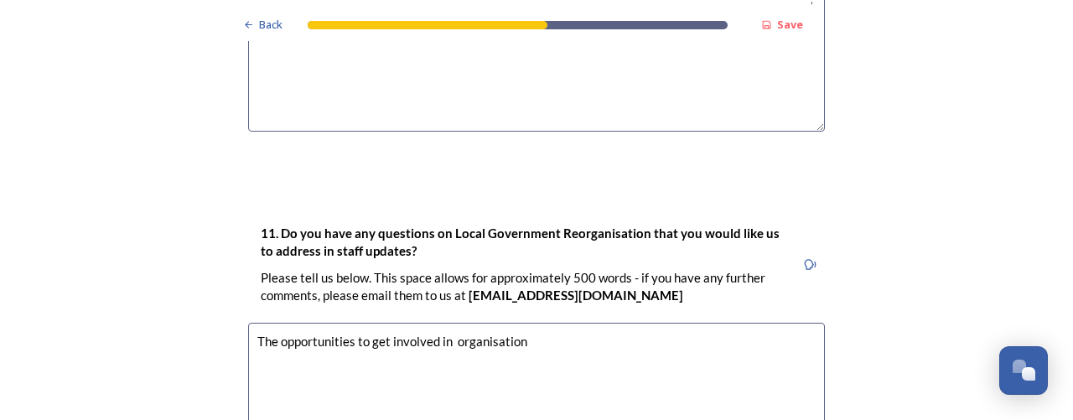
click at [451, 323] on textarea "The opportunities to get involved in organisation" at bounding box center [536, 417] width 577 height 189
click at [553, 323] on textarea "The opportunities to get involved in reorganisation" at bounding box center [536, 417] width 577 height 189
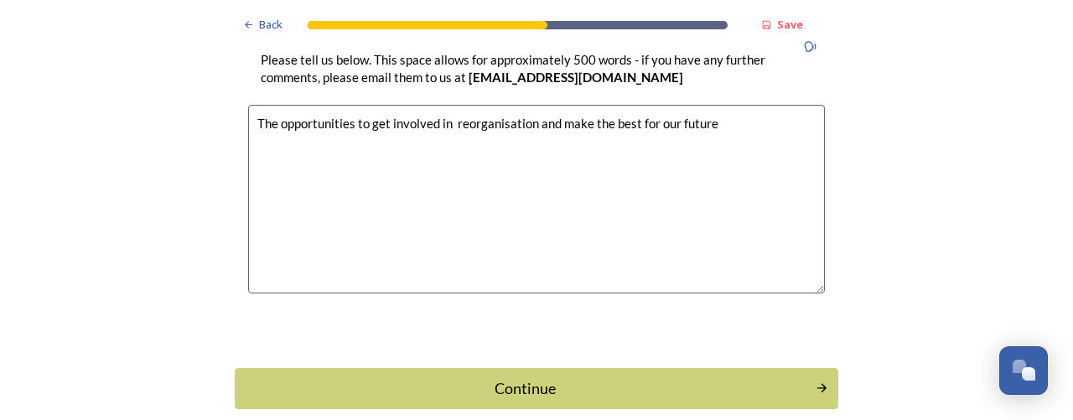
scroll to position [5331, 0]
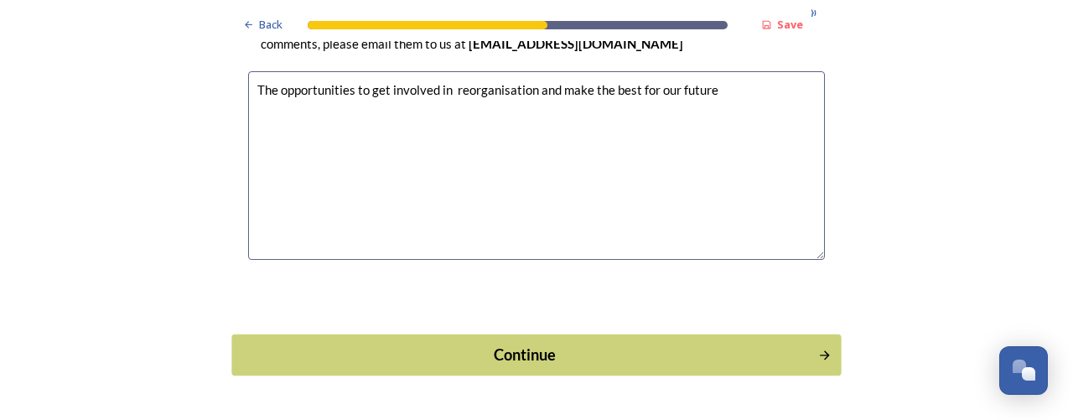
type textarea "The opportunities to get involved in reorganisation and make the best for our f…"
click at [567, 343] on div "Continue" at bounding box center [525, 354] width 568 height 23
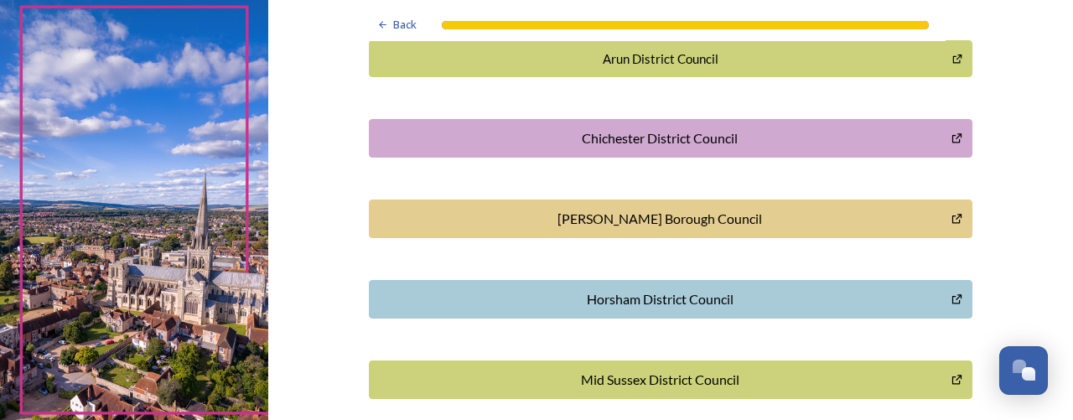
scroll to position [656, 0]
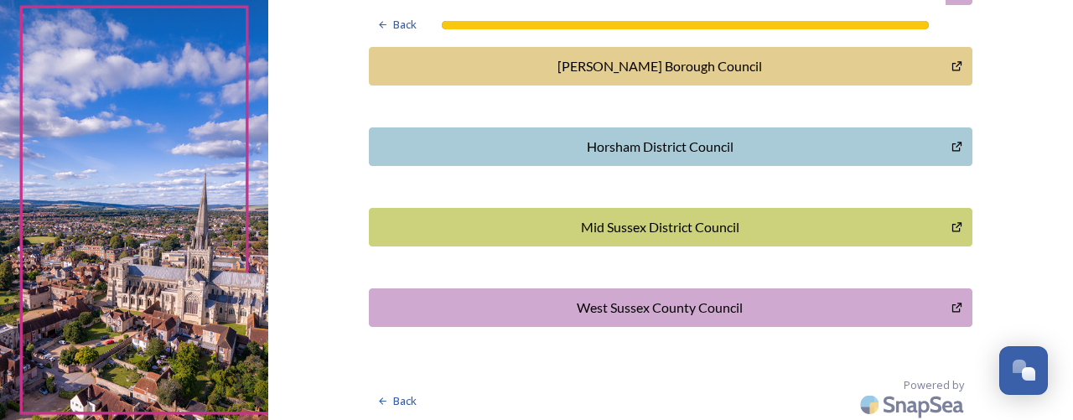
click at [595, 303] on div "West Sussex County Council" at bounding box center [660, 308] width 564 height 20
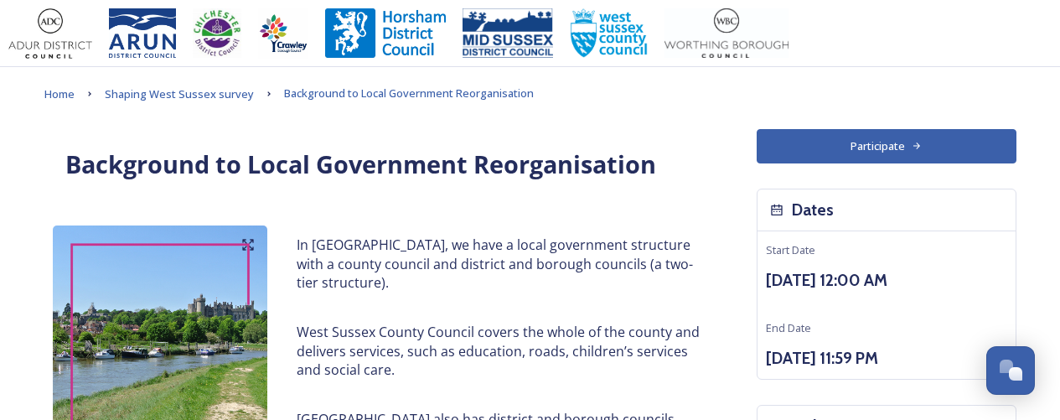
scroll to position [1956, 0]
